Goal: Transaction & Acquisition: Purchase product/service

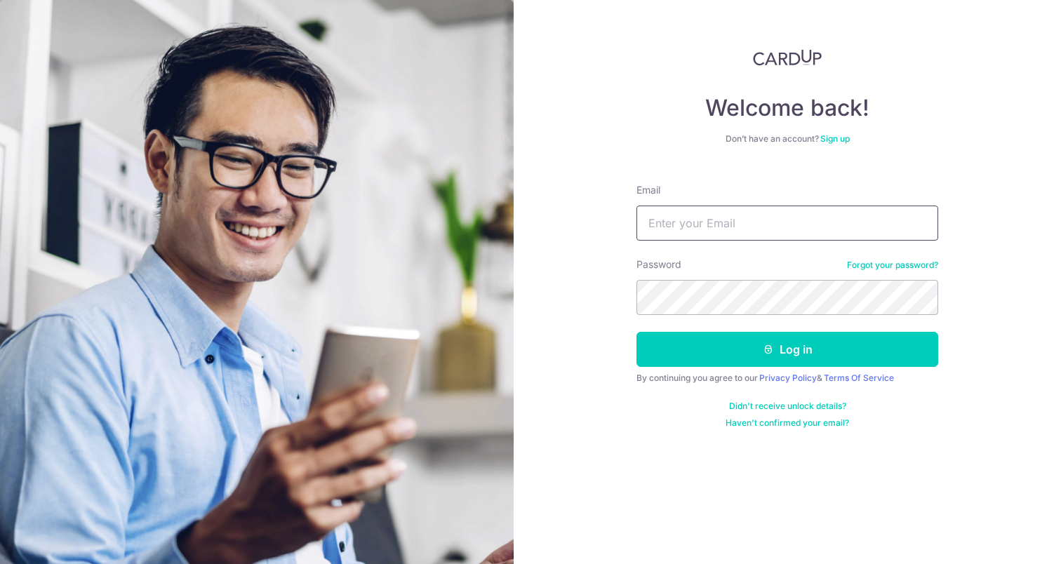
type input "leonellwj98@gmail.com"
click at [787, 349] on button "Log in" at bounding box center [787, 349] width 302 height 35
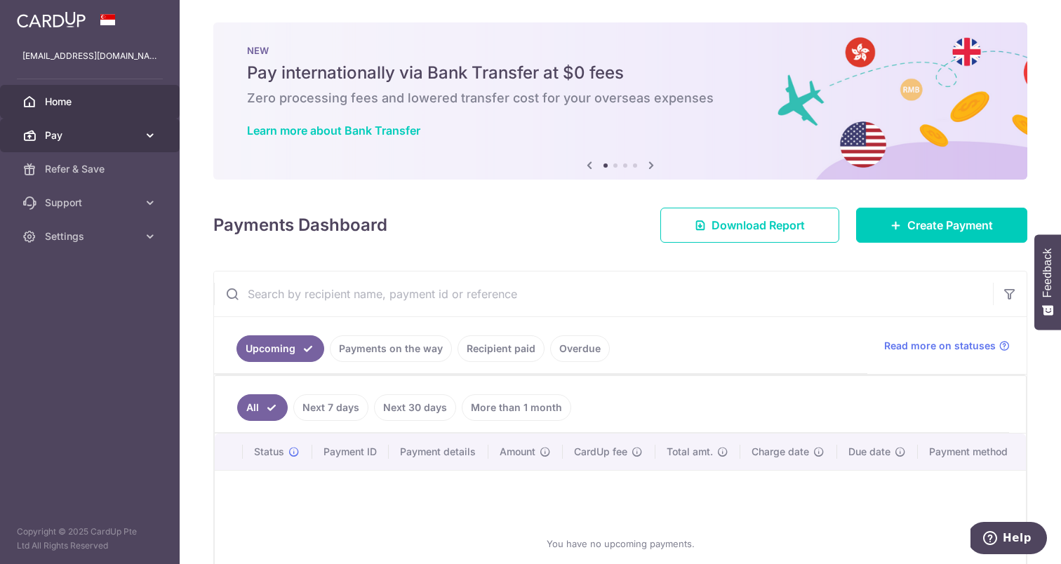
click at [67, 144] on link "Pay" at bounding box center [90, 136] width 180 height 34
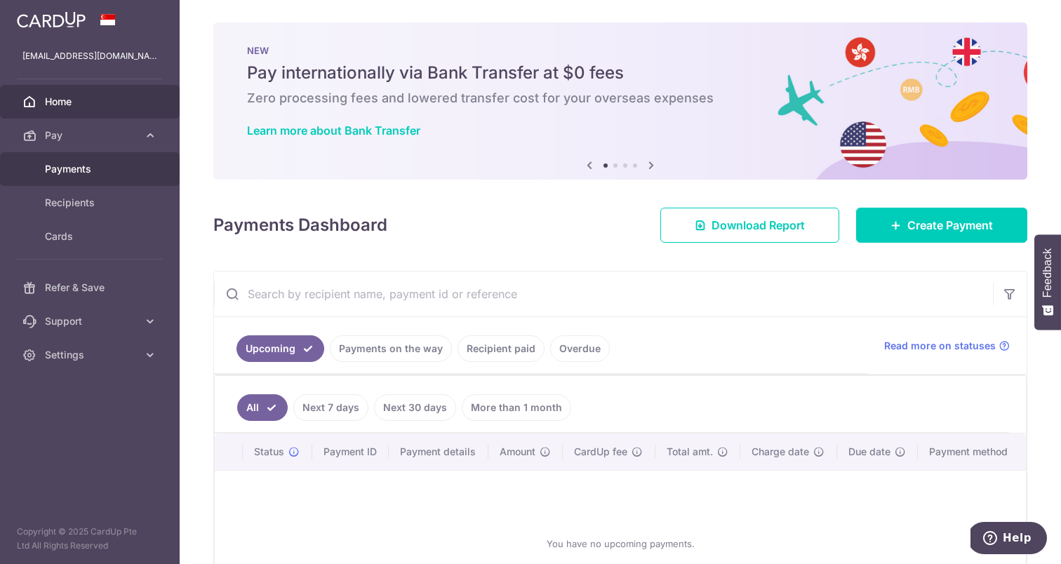
click at [78, 181] on link "Payments" at bounding box center [90, 169] width 180 height 34
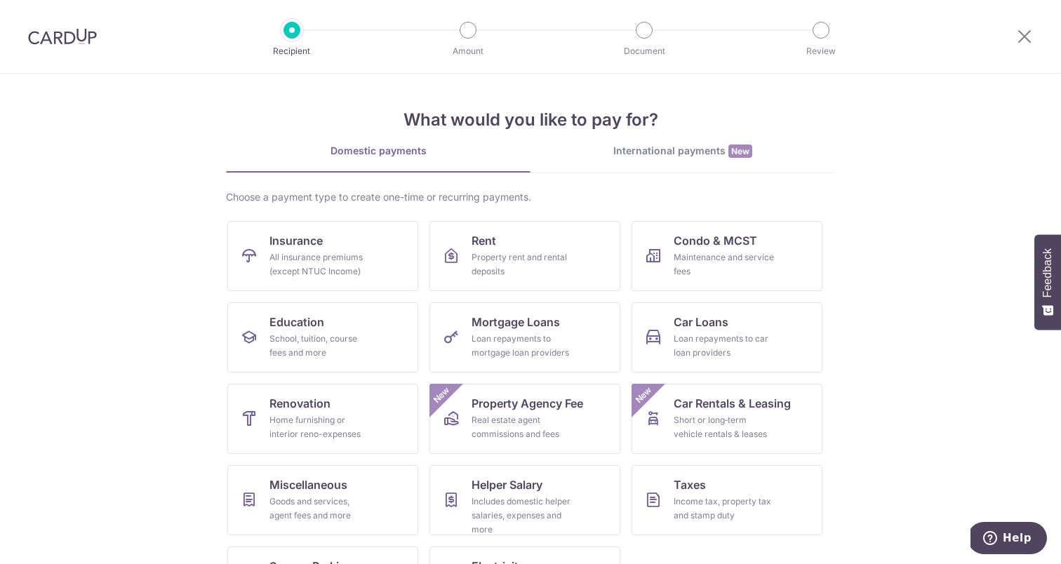
scroll to position [1, 0]
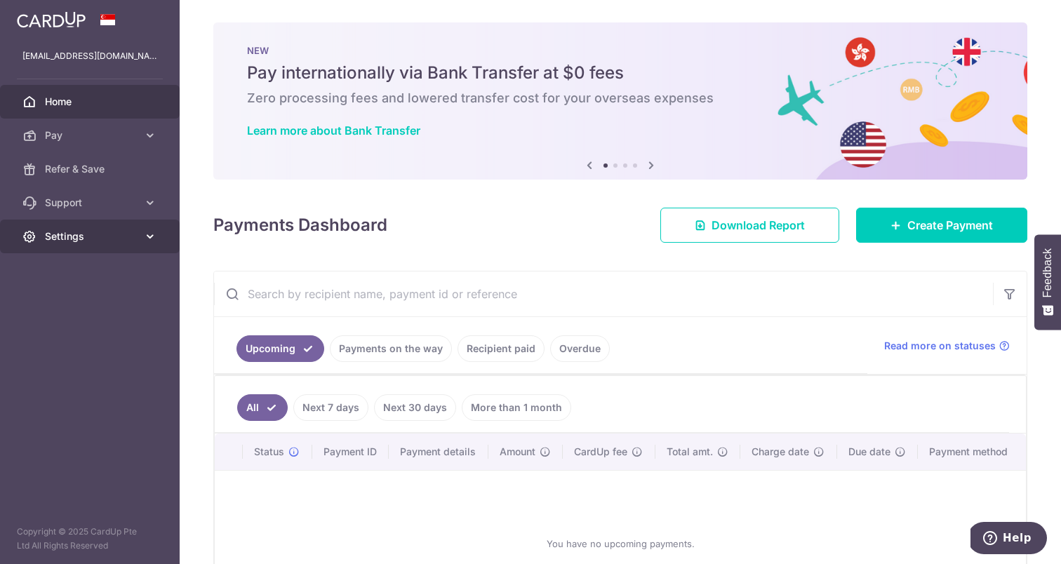
click at [76, 229] on span "Settings" at bounding box center [91, 236] width 93 height 14
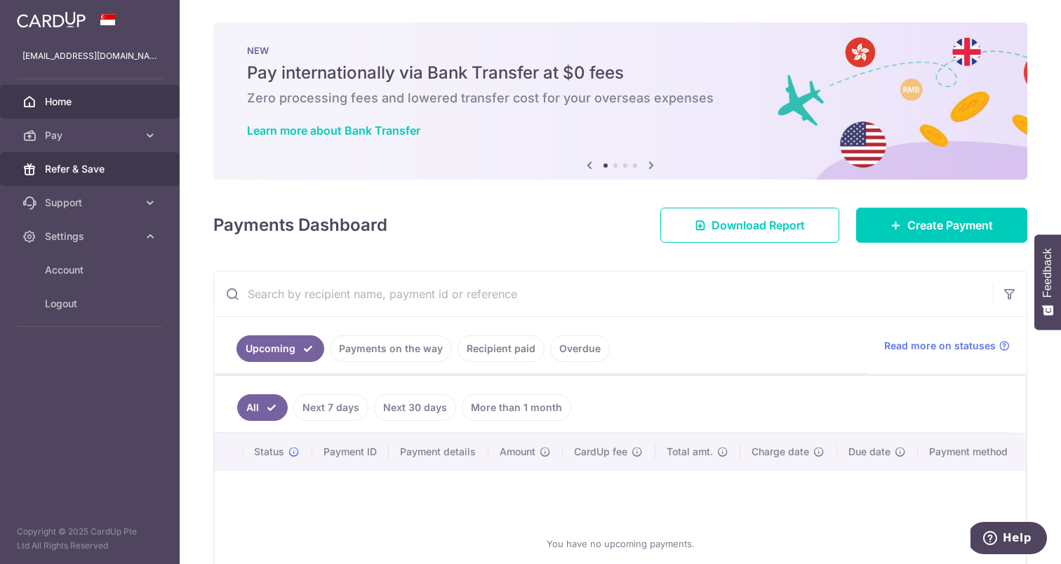
click at [93, 168] on span "Refer & Save" at bounding box center [91, 169] width 93 height 14
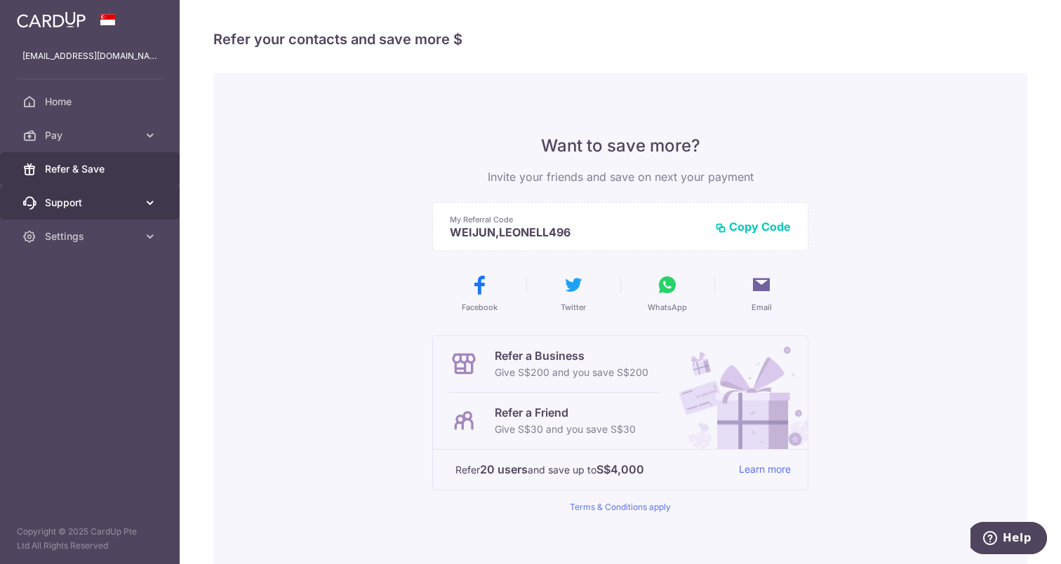
click at [83, 203] on span "Support" at bounding box center [91, 203] width 93 height 14
click at [77, 293] on ul "FAQ Contact Us" at bounding box center [90, 262] width 180 height 85
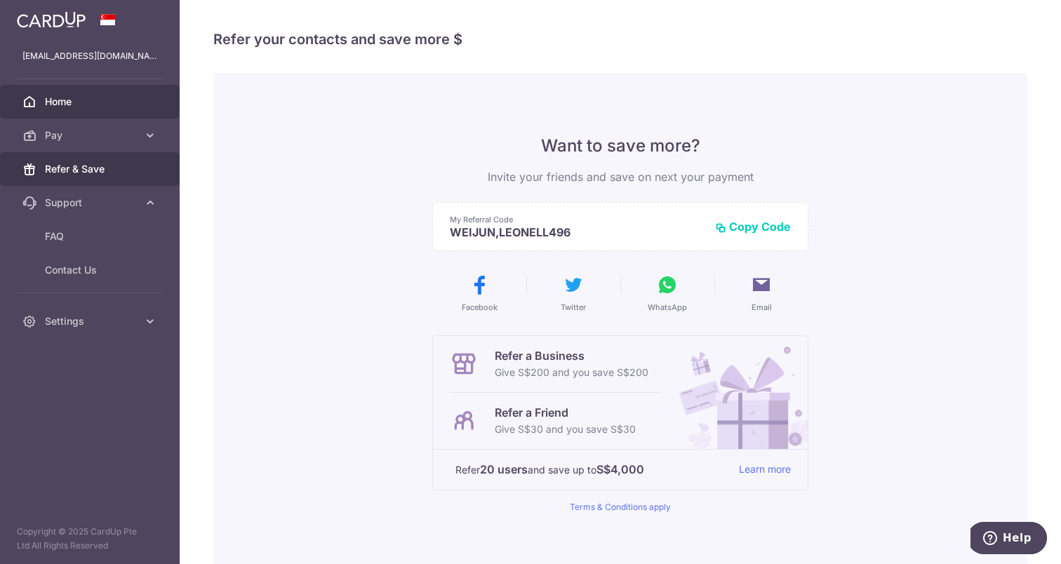
click at [63, 109] on link "Home" at bounding box center [90, 102] width 180 height 34
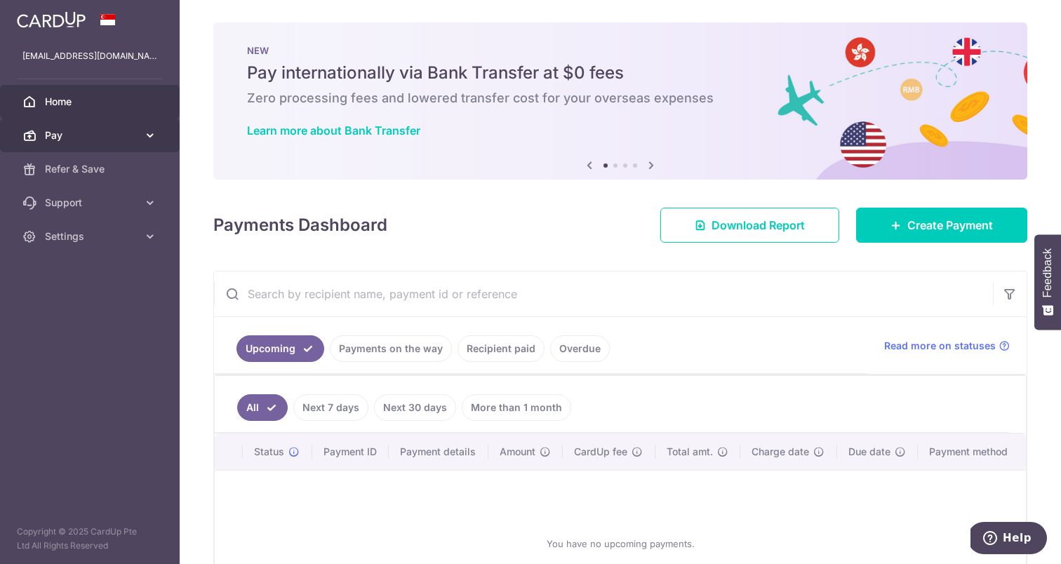
click at [112, 131] on span "Pay" at bounding box center [91, 135] width 93 height 14
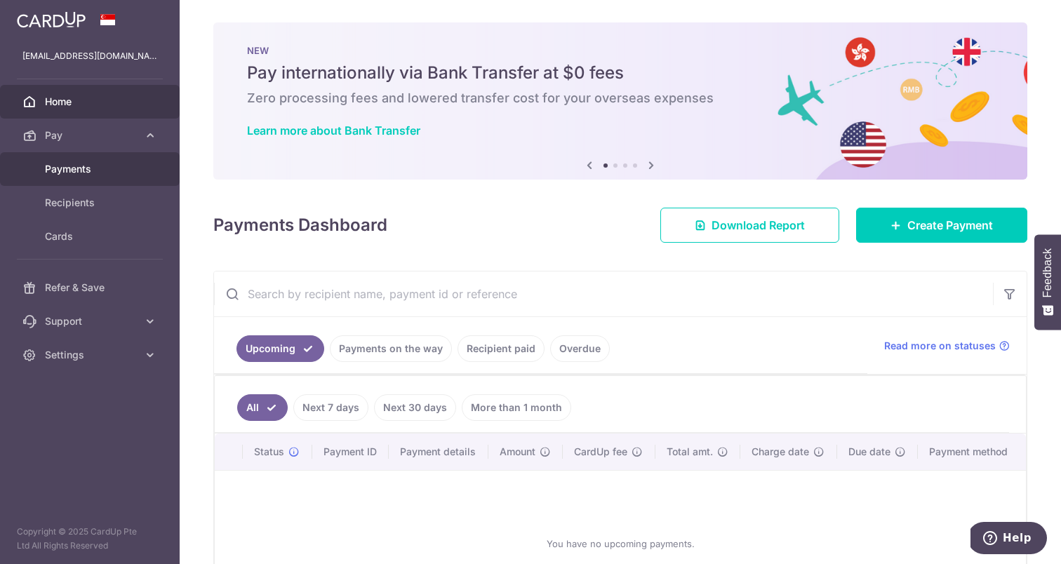
click at [76, 164] on span "Payments" at bounding box center [91, 169] width 93 height 14
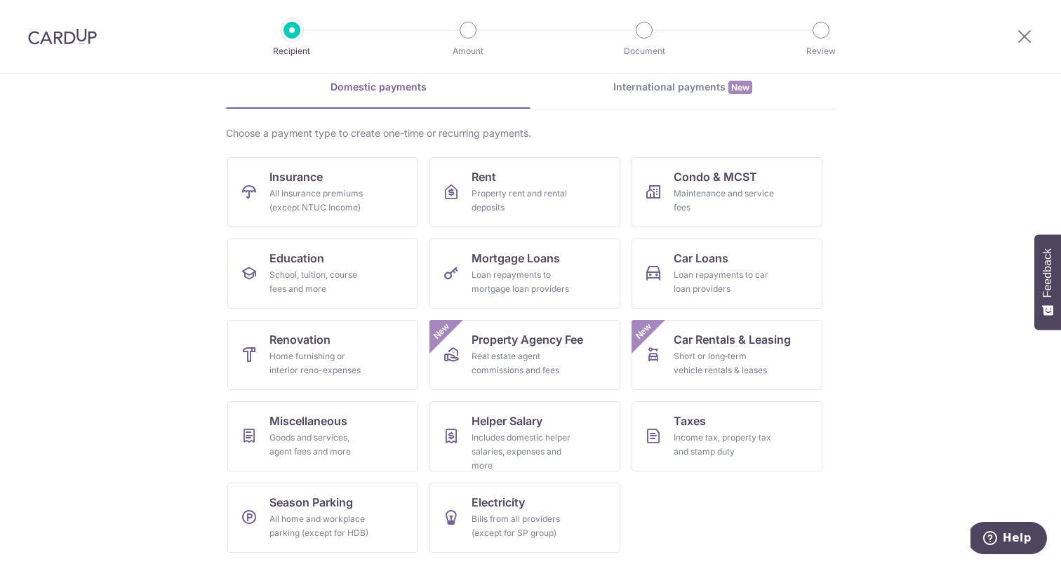
scroll to position [64, 0]
click at [727, 415] on link "Taxes Income tax, property tax and stamp duty" at bounding box center [726, 436] width 191 height 70
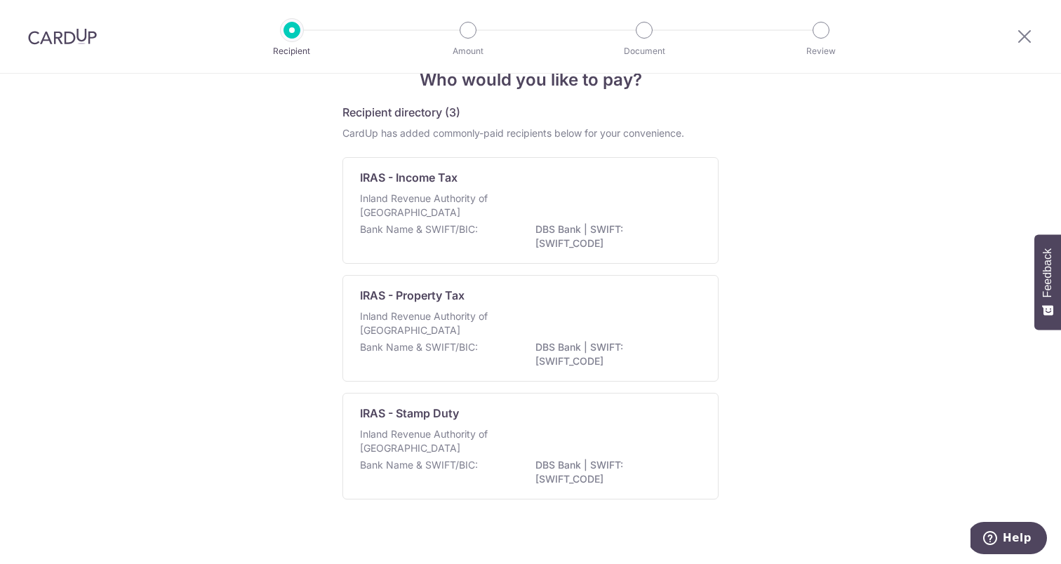
scroll to position [47, 0]
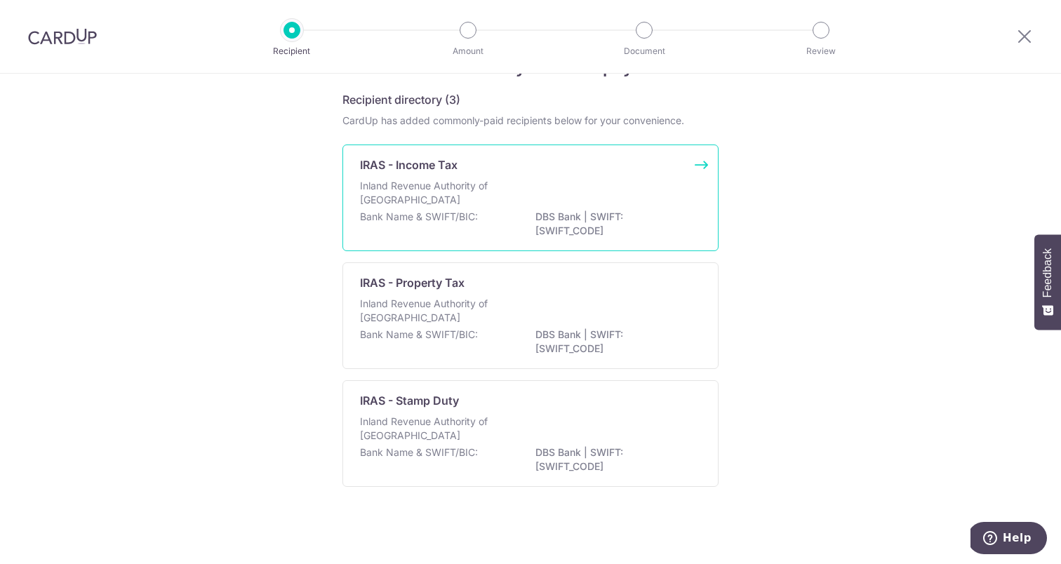
click at [374, 201] on p "Inland Revenue Authority of Singapore" at bounding box center [434, 193] width 149 height 28
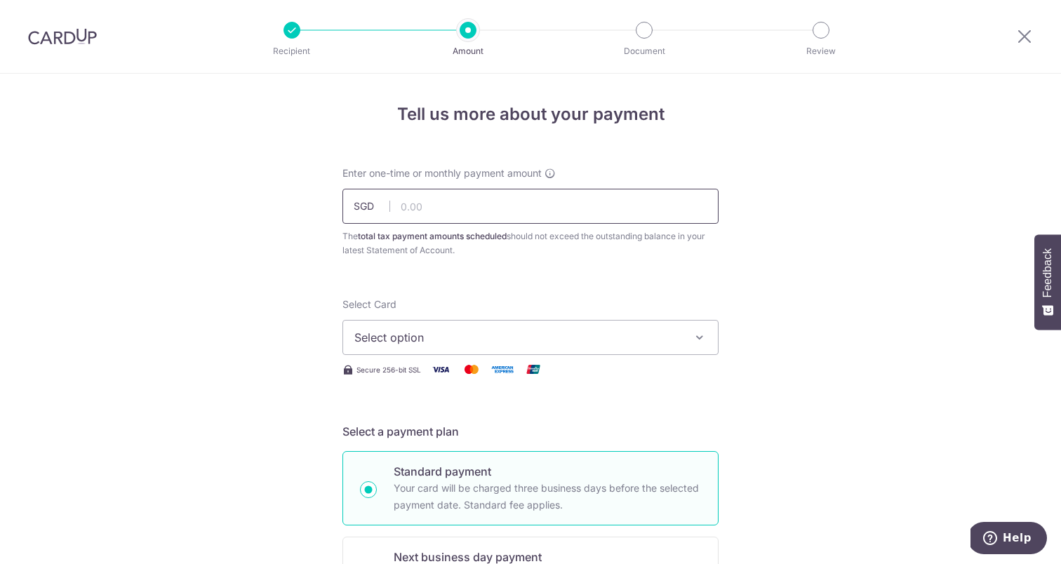
click at [409, 209] on input "text" at bounding box center [530, 206] width 376 height 35
paste input "1,745.94"
type input "1,745.94"
click at [409, 343] on span "Select option" at bounding box center [517, 337] width 327 height 17
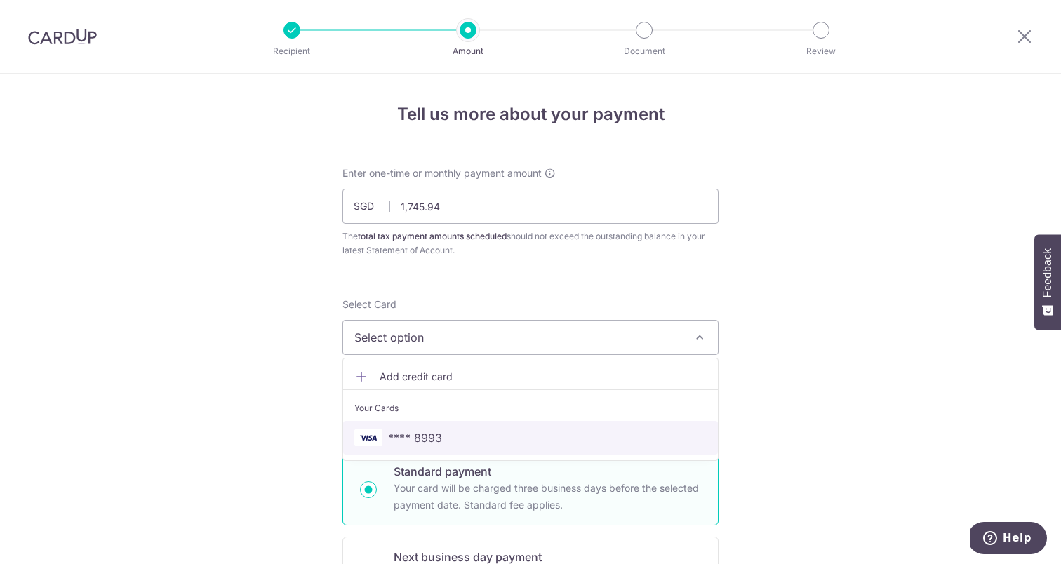
click at [429, 431] on span "**** 8993" at bounding box center [415, 437] width 54 height 17
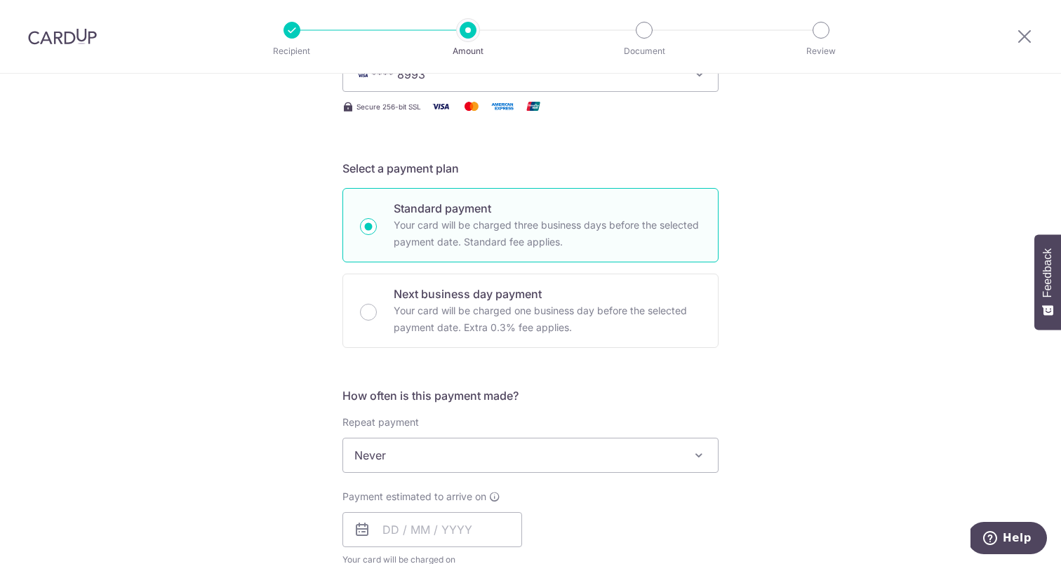
scroll to position [356, 0]
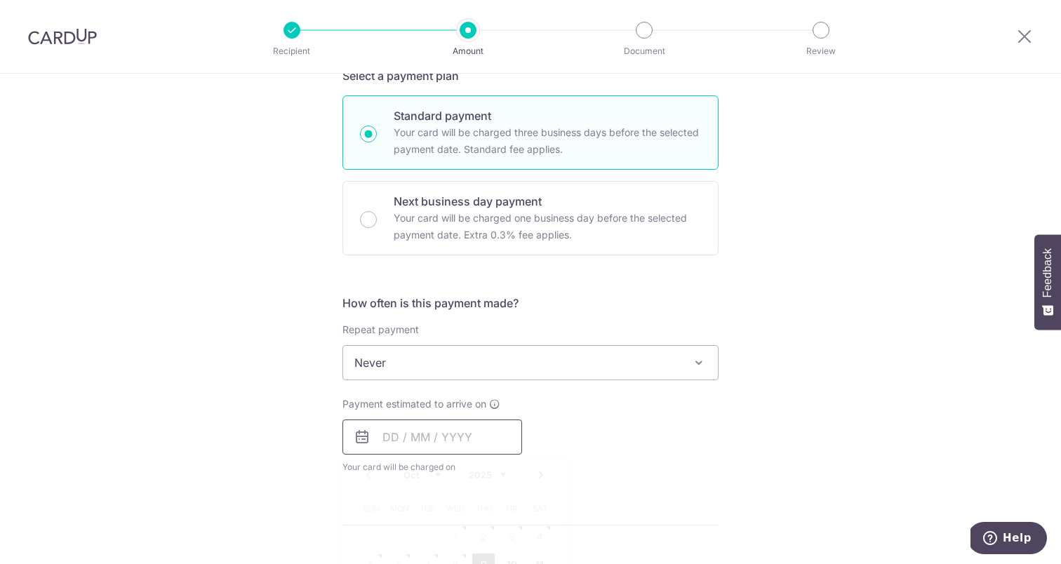
click at [377, 435] on input "text" at bounding box center [432, 436] width 180 height 35
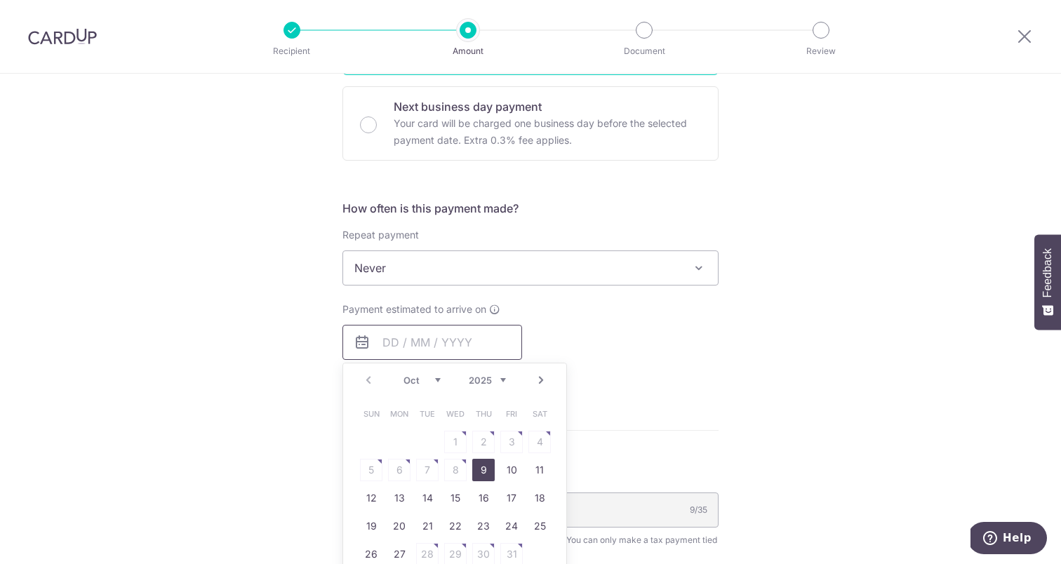
scroll to position [508, 0]
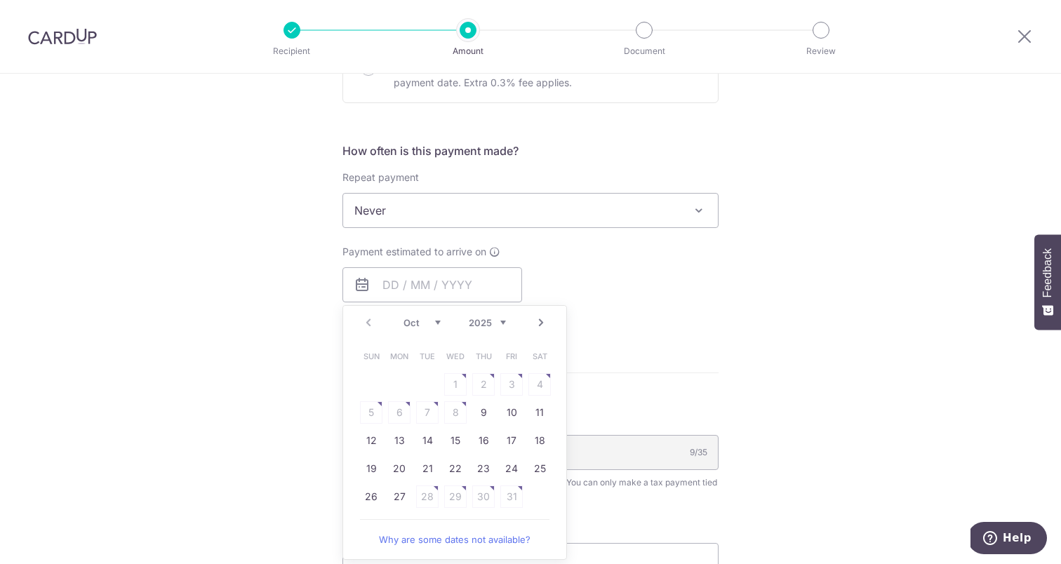
click at [452, 414] on table "Sun Mon Tue Wed Thu Fri Sat 1 2 3 4 5 6 7 8 9 10 11 12 13 14 15 16 17 18 19 20 …" at bounding box center [455, 426] width 196 height 168
click at [488, 410] on link "9" at bounding box center [483, 412] width 22 height 22
type input "[DATE]"
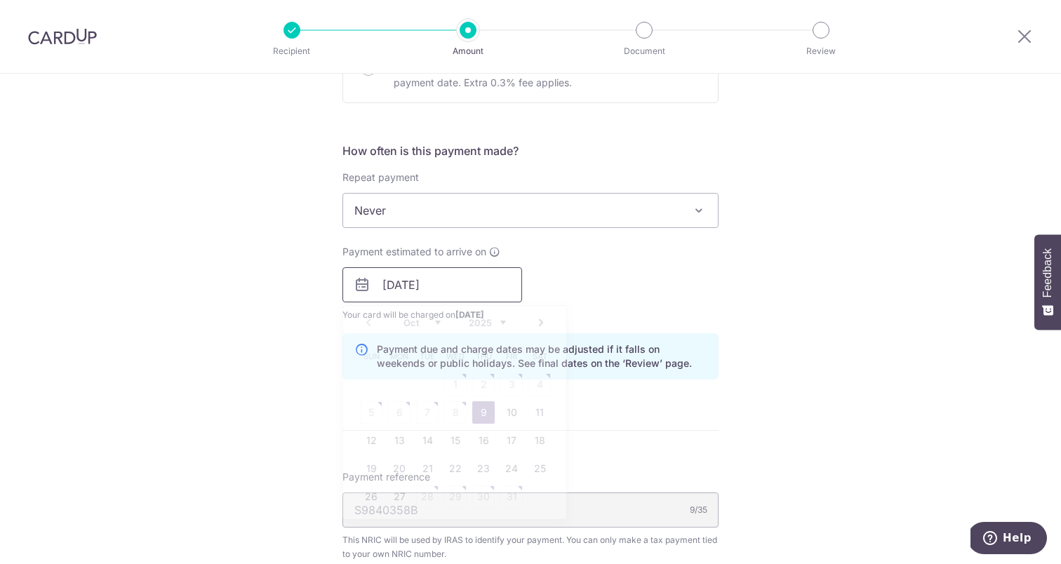
click at [434, 283] on input "[DATE]" at bounding box center [432, 284] width 180 height 35
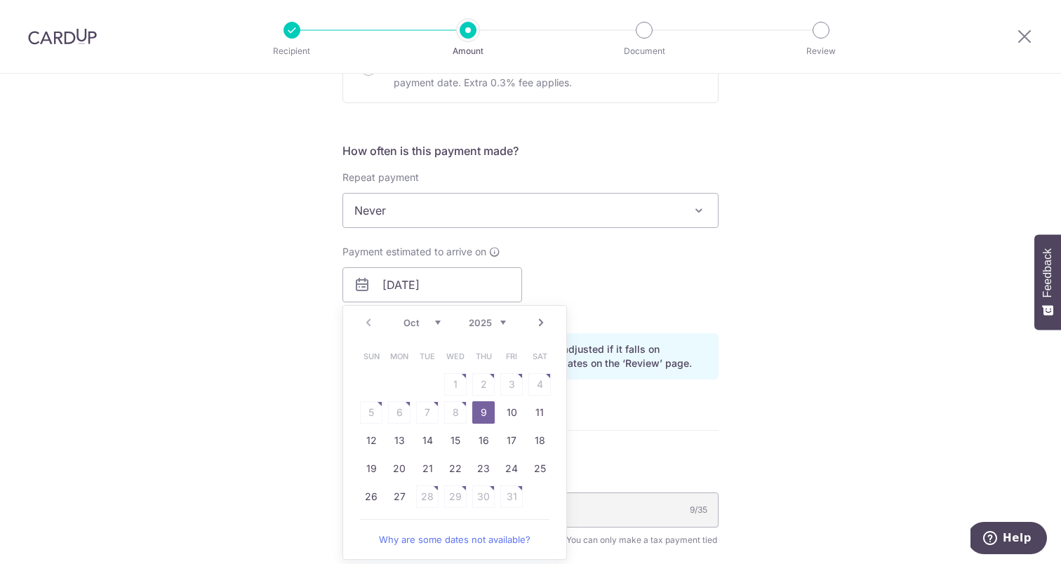
click at [175, 329] on div "Tell us more about your payment Enter one-time or monthly payment amount SGD 1,…" at bounding box center [530, 246] width 1061 height 1360
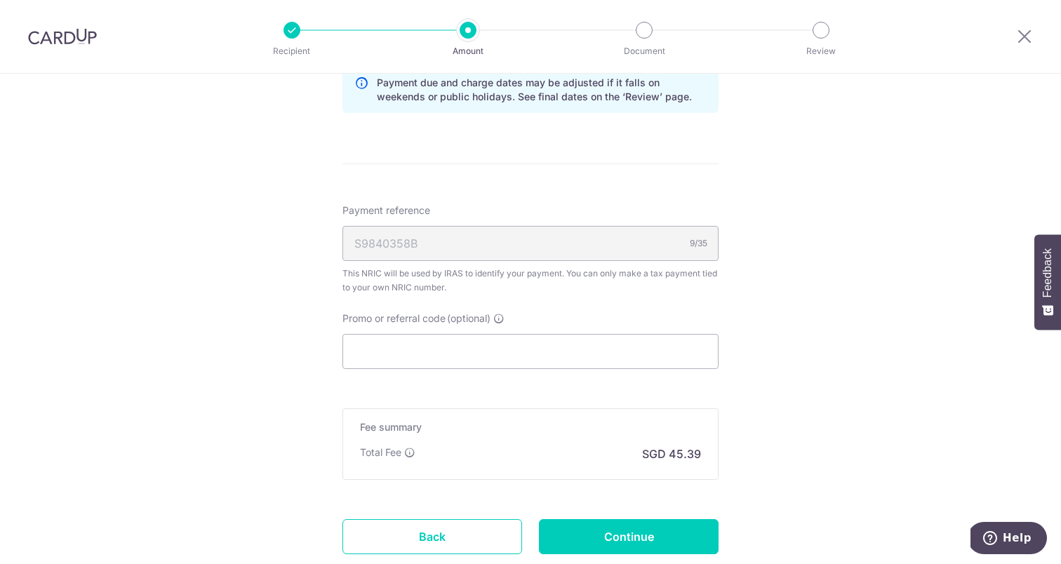
scroll to position [802, 0]
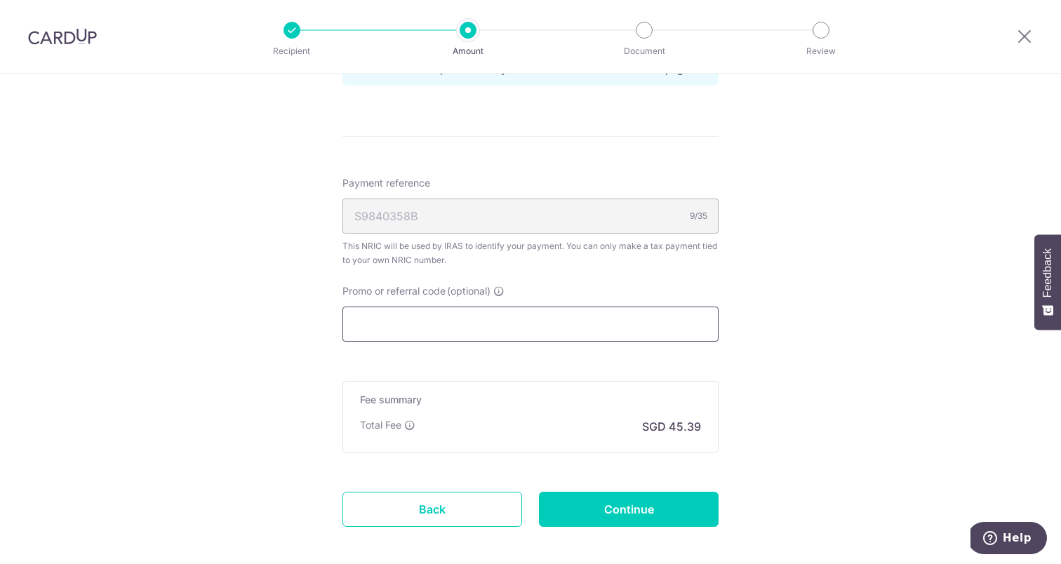
click at [402, 327] on input "Promo or referral code (optional)" at bounding box center [530, 324] width 376 height 35
paste input "TAX199"
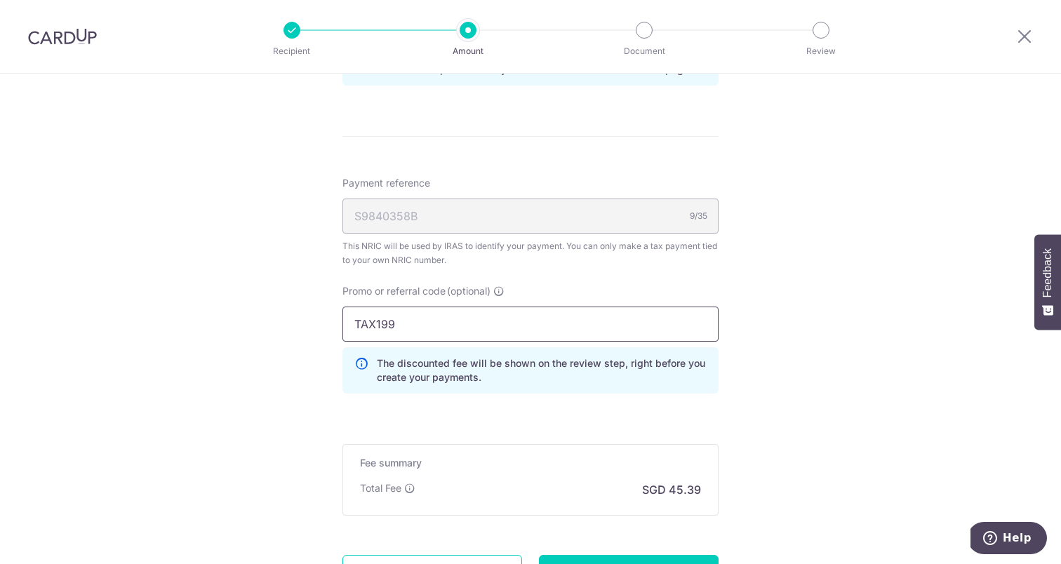
type input "TAX199"
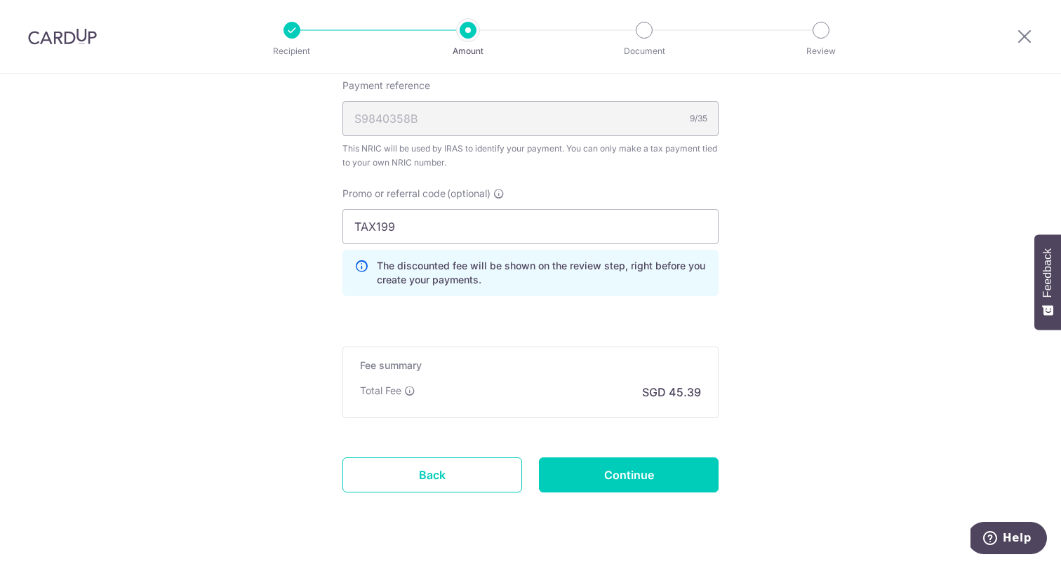
scroll to position [900, 0]
